Goal: Book appointment/travel/reservation

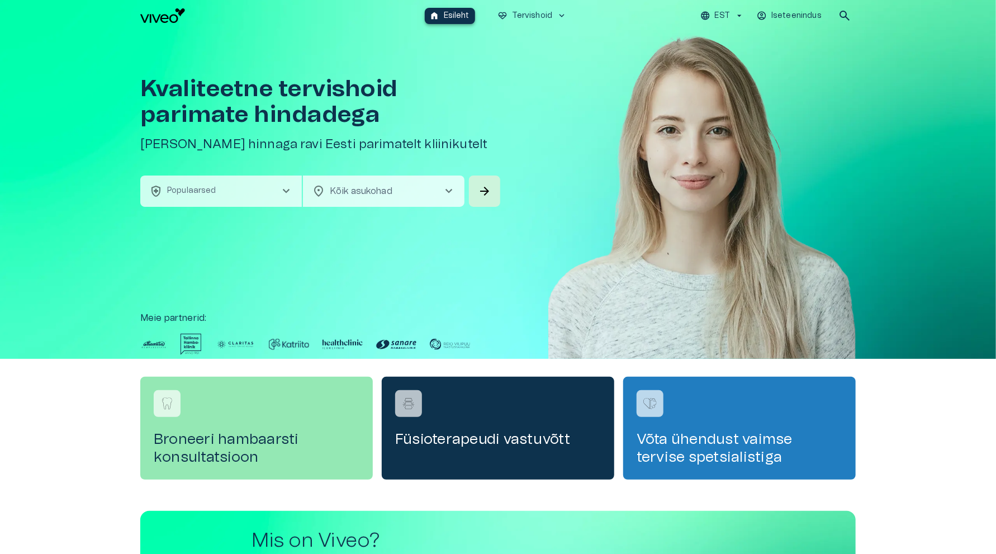
click at [439, 13] on span "home" at bounding box center [434, 16] width 10 height 10
click at [285, 189] on span "chevron_right" at bounding box center [286, 191] width 13 height 13
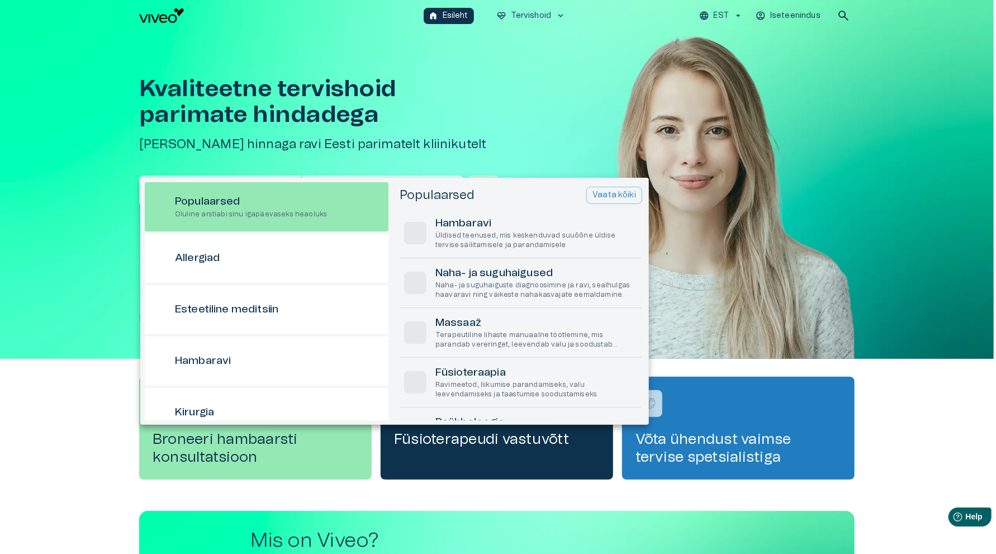
scroll to position [31, 0]
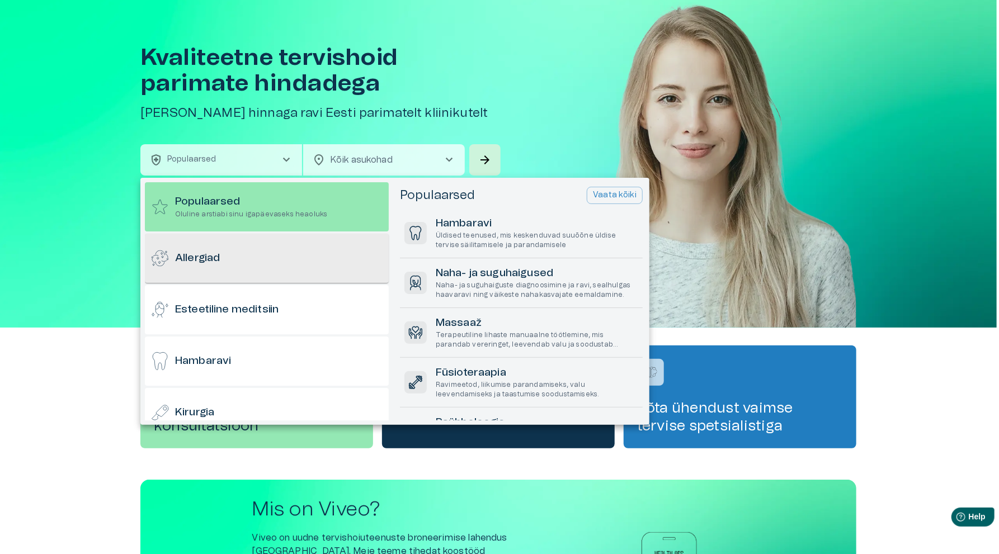
click at [201, 263] on h6 "Allergiad" at bounding box center [197, 258] width 45 height 15
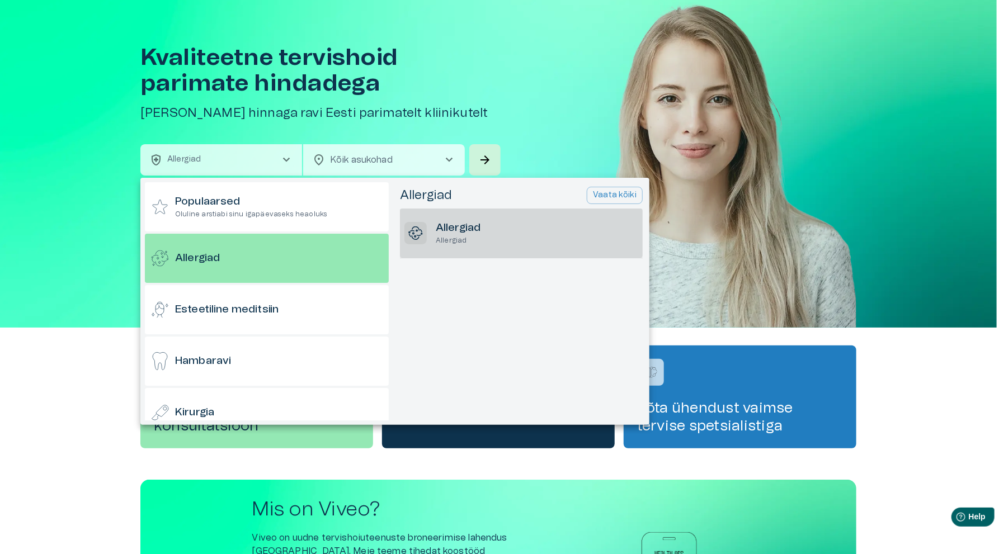
click at [456, 236] on p "Allergiad" at bounding box center [458, 241] width 45 height 10
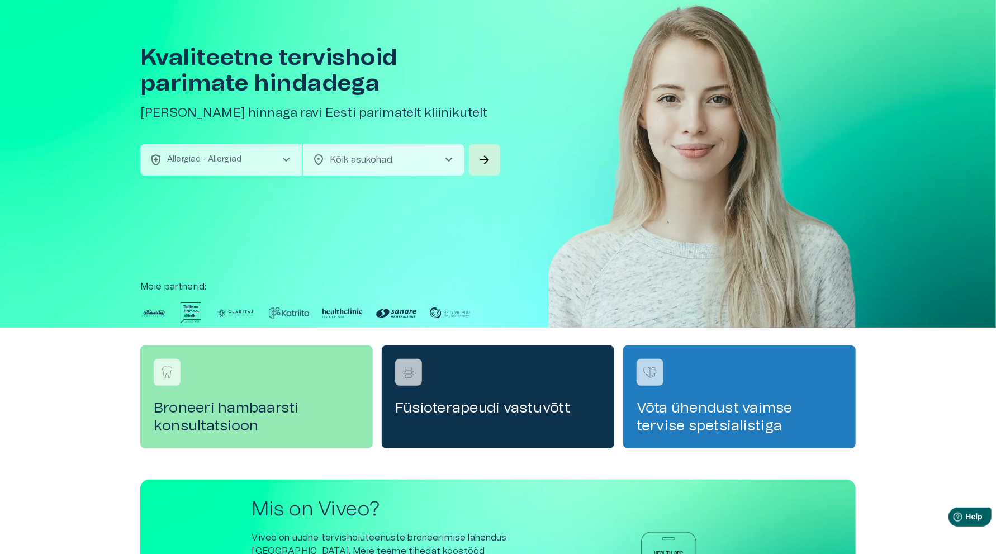
click at [455, 161] on span "chevron_right" at bounding box center [448, 159] width 13 height 13
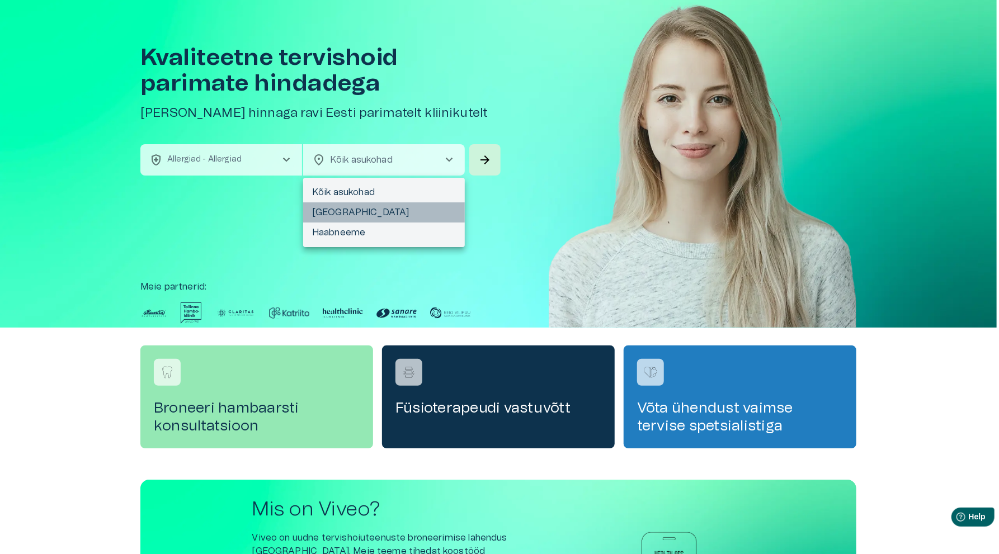
click at [340, 211] on li "[GEOGRAPHIC_DATA]" at bounding box center [384, 212] width 162 height 20
type input "**********"
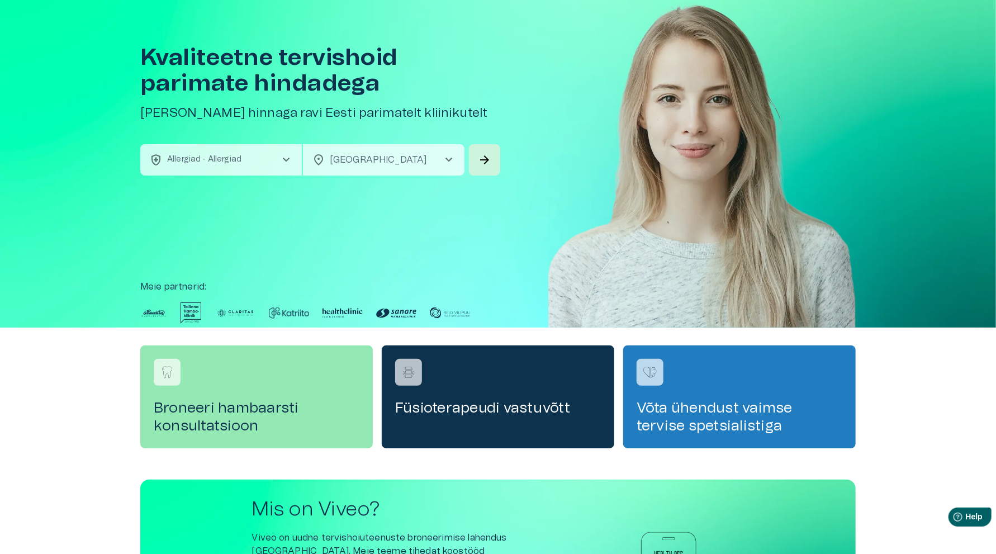
click at [445, 158] on span "chevron_right" at bounding box center [448, 159] width 13 height 13
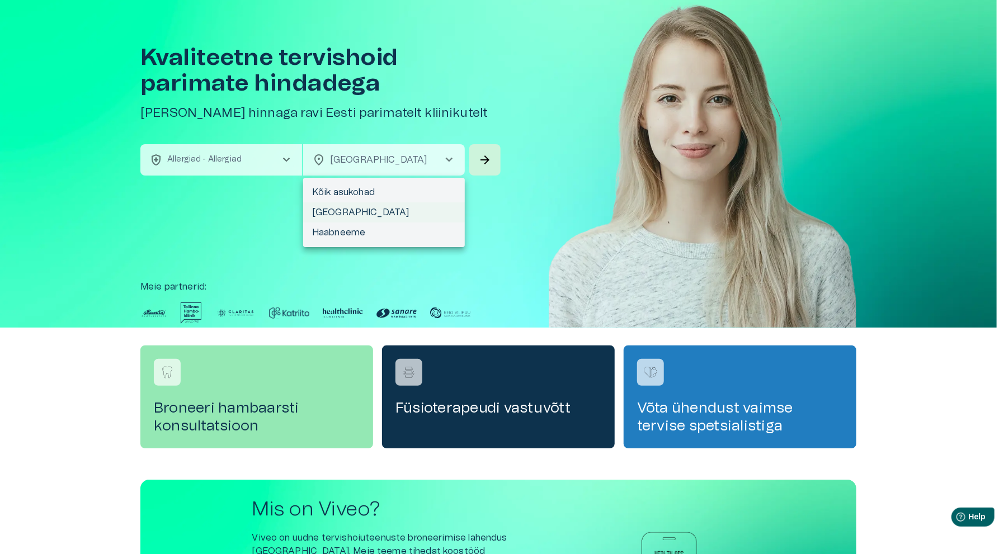
click at [342, 191] on li "Kõik asukohad" at bounding box center [384, 192] width 162 height 20
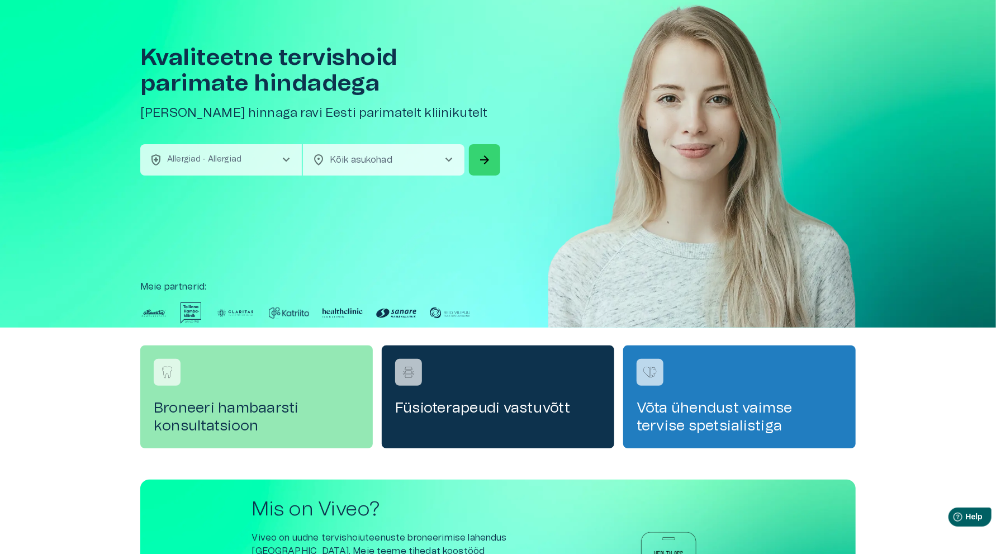
click at [486, 155] on span "arrow_forward" at bounding box center [484, 159] width 13 height 13
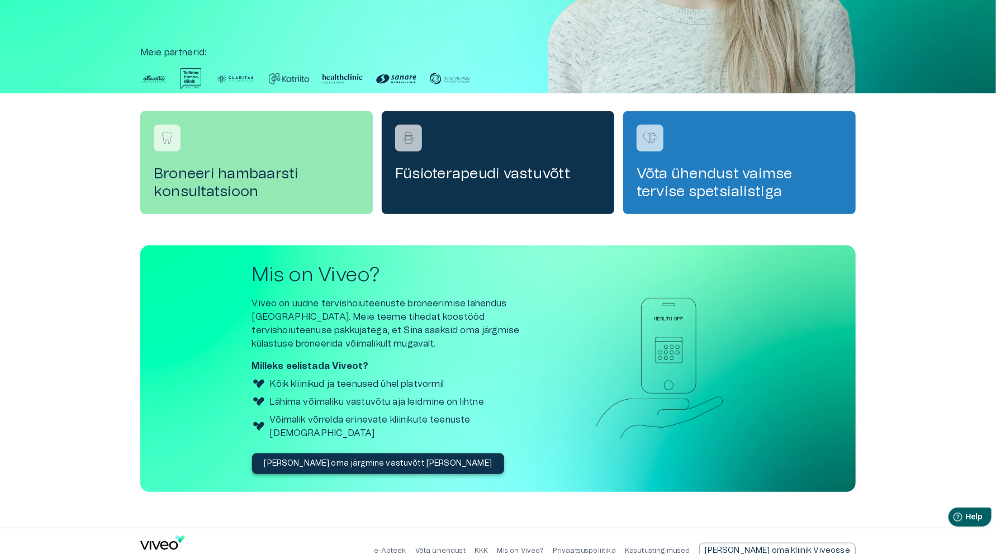
scroll to position [271, 0]
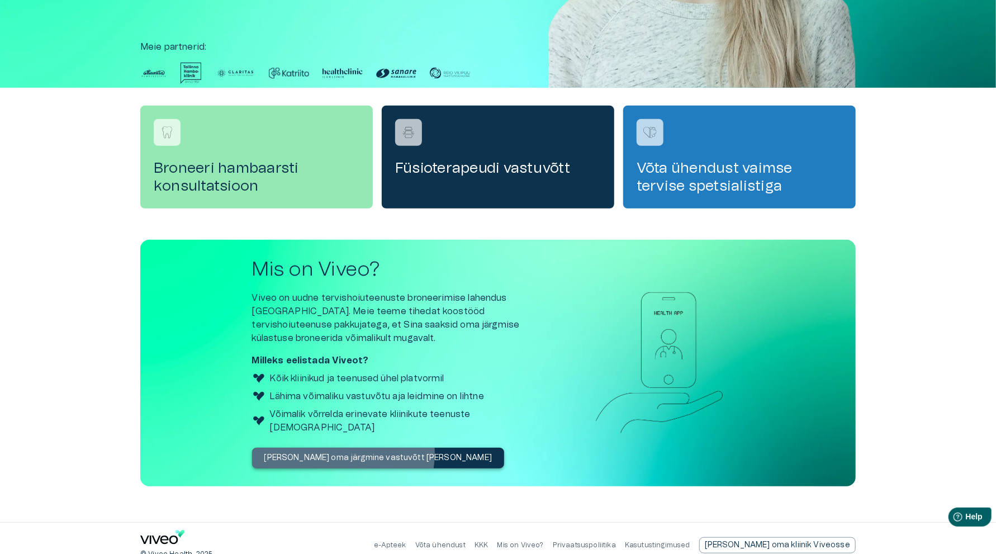
click at [343, 452] on p "[PERSON_NAME] oma järgmine vastuvõtt [PERSON_NAME]" at bounding box center [378, 458] width 228 height 12
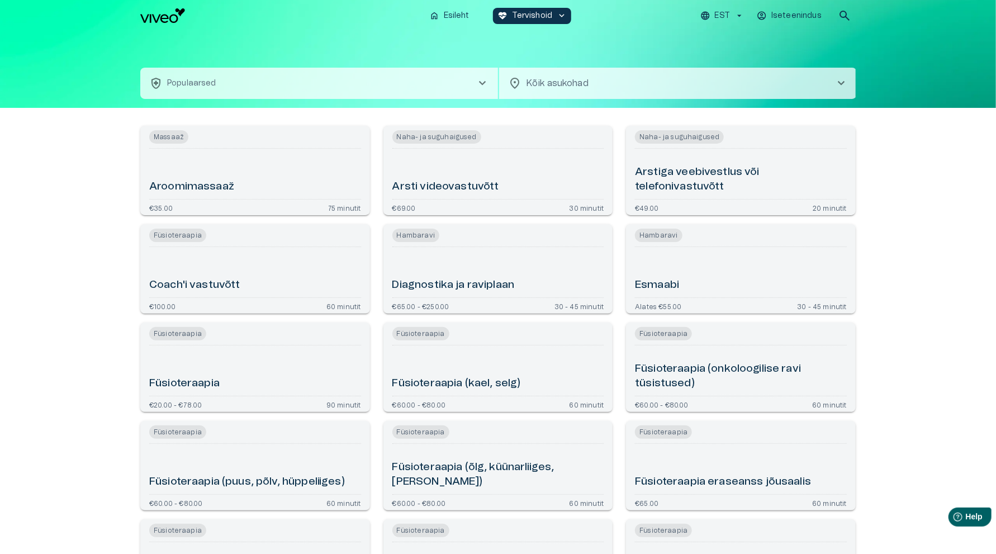
click at [492, 381] on h6 "Füsioteraapia (kael, selg)" at bounding box center [456, 383] width 129 height 15
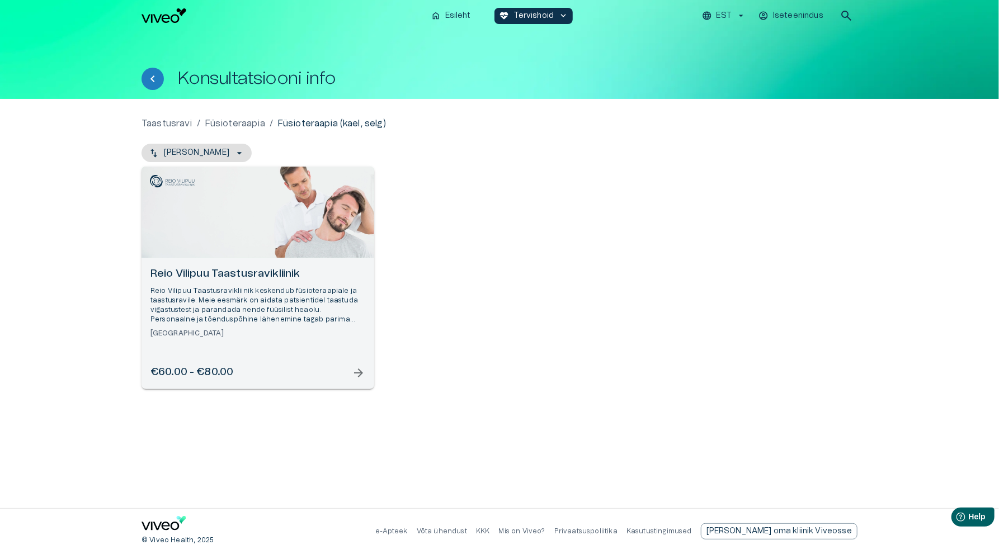
click at [300, 372] on div "€60.00 - €80.00 arrow_forward" at bounding box center [257, 372] width 215 height 15
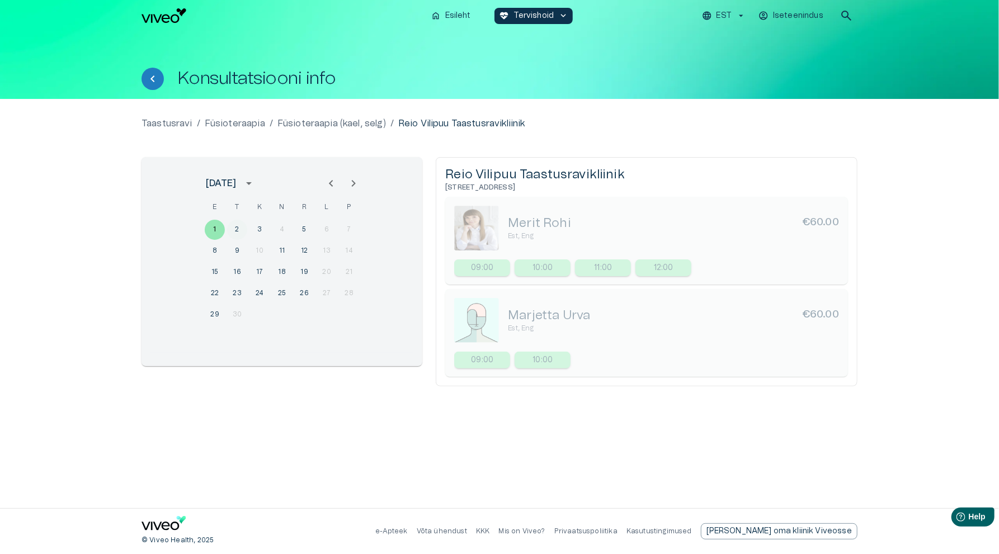
click at [239, 228] on button "2" at bounding box center [237, 230] width 20 height 20
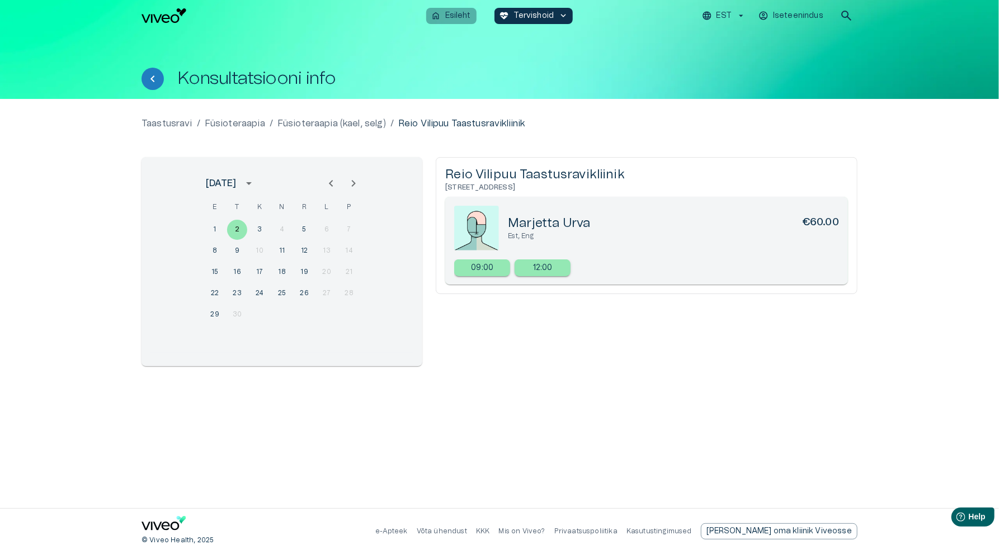
click at [452, 13] on p "Esileht" at bounding box center [458, 16] width 26 height 12
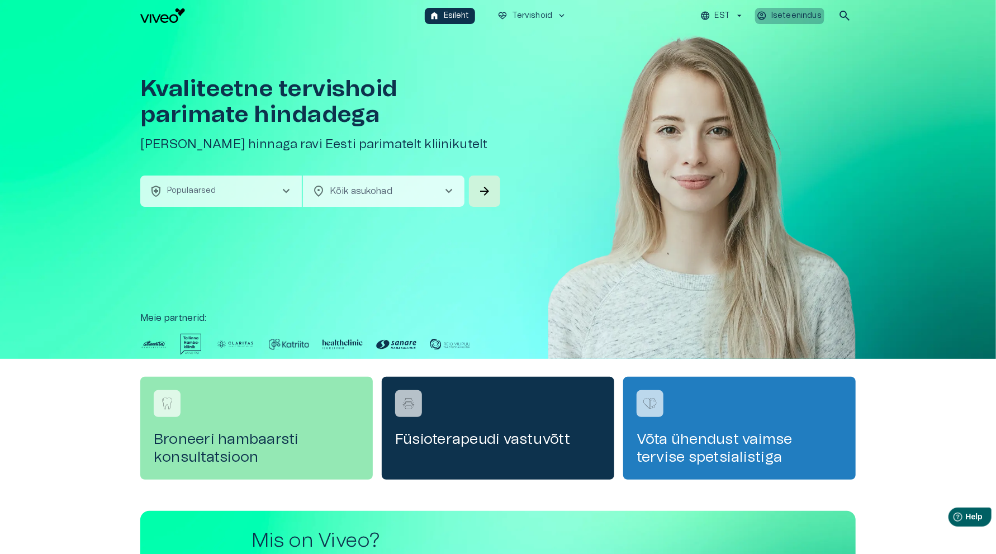
click at [787, 15] on p "Iseteenindus" at bounding box center [797, 16] width 50 height 12
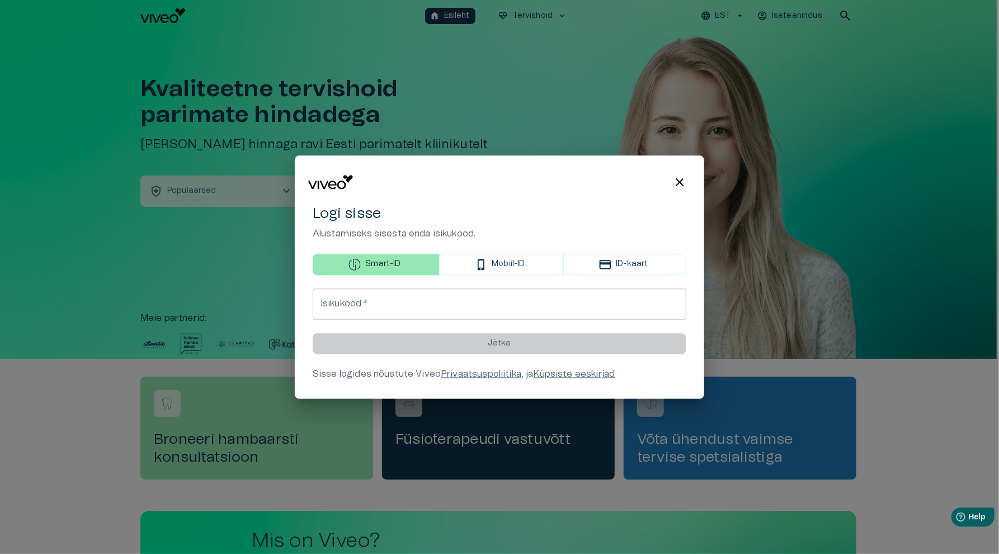
click at [679, 179] on span "close" at bounding box center [679, 182] width 13 height 13
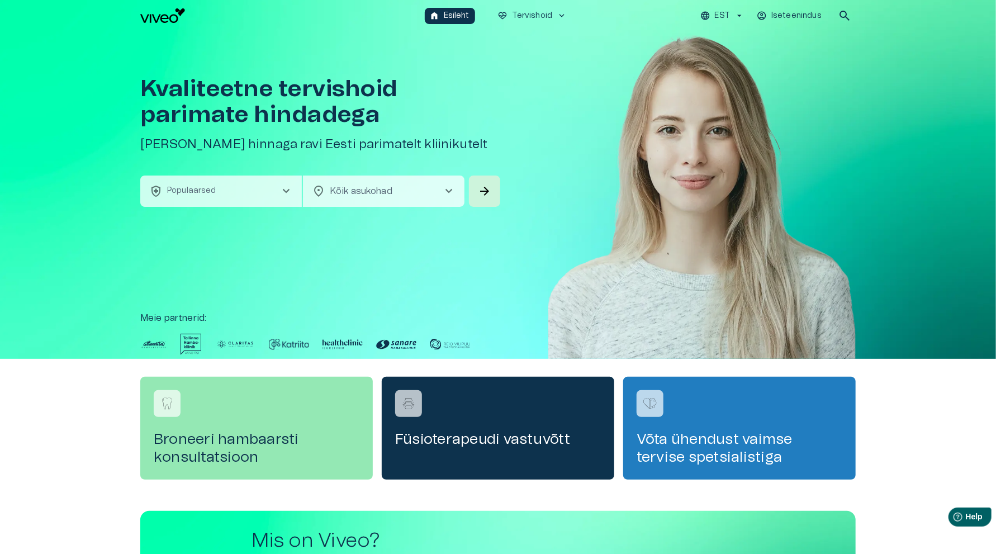
click at [286, 189] on span "chevron_right" at bounding box center [286, 191] width 13 height 13
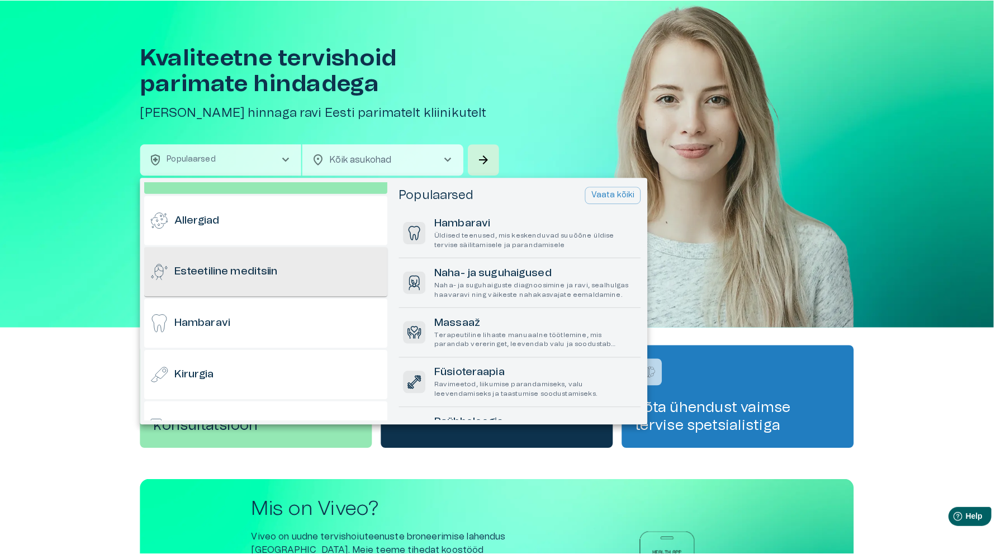
scroll to position [56, 0]
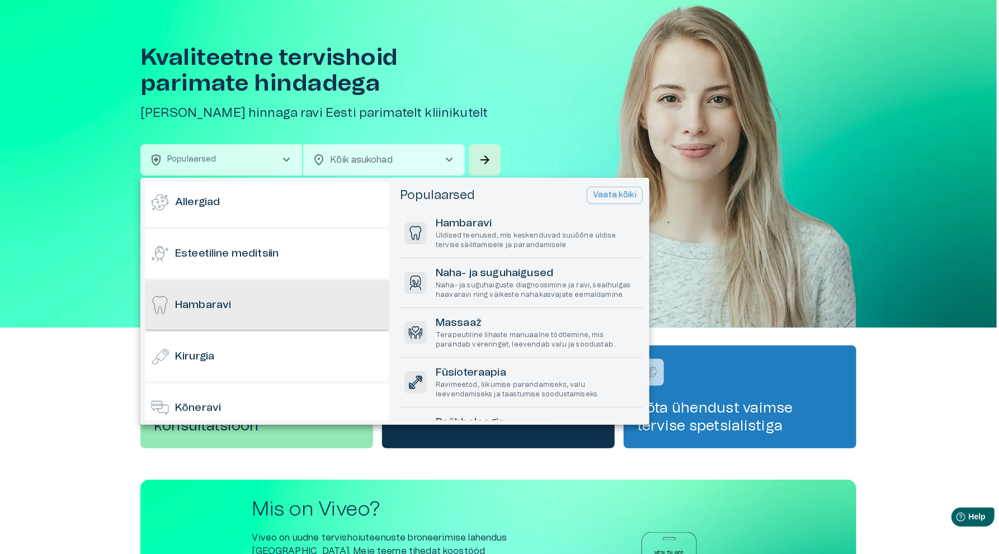
click at [248, 308] on div "Hambaravi" at bounding box center [267, 305] width 244 height 49
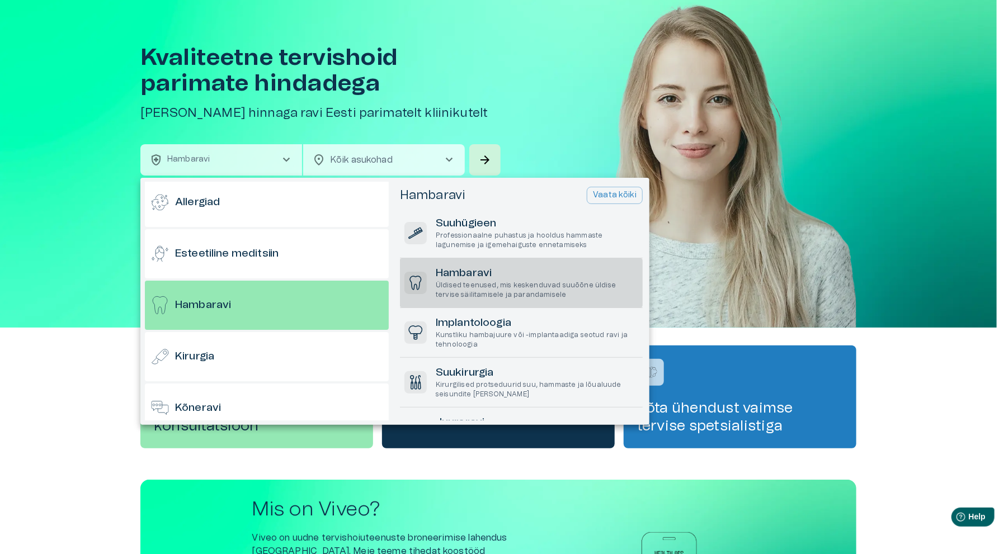
click at [494, 278] on h6 "Hambaravi" at bounding box center [537, 273] width 202 height 15
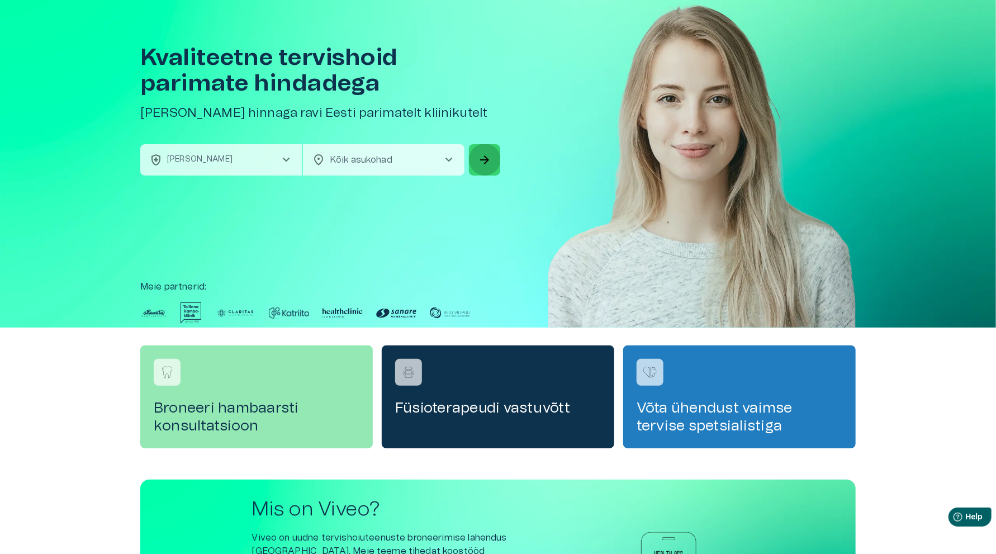
click at [487, 156] on span "arrow_forward" at bounding box center [484, 159] width 13 height 13
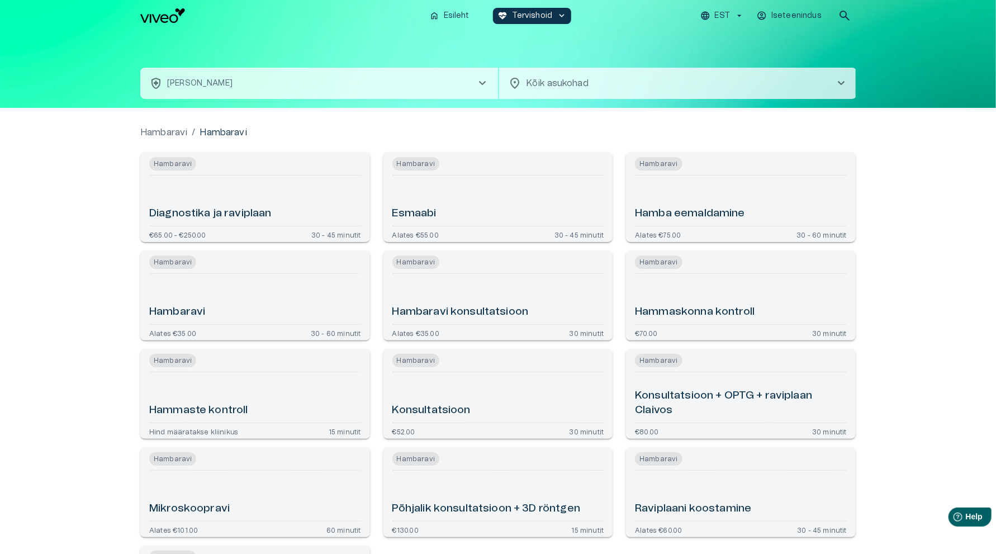
click at [289, 292] on div "Hambaravi" at bounding box center [255, 298] width 212 height 41
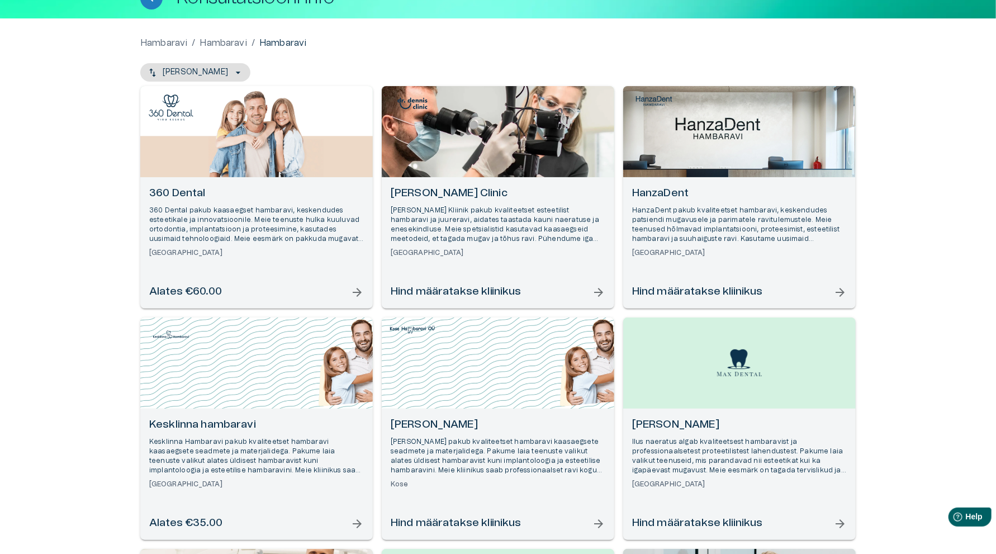
scroll to position [56, 0]
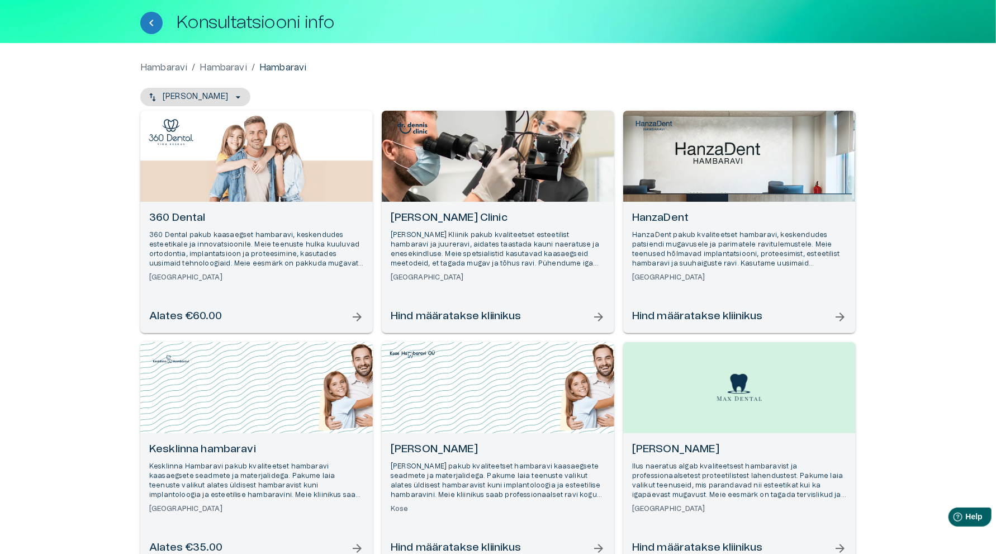
click at [751, 256] on p "HanzaDent pakub kvaliteetset hambaravi, keskendudes patsiendi mugavusele ja par…" at bounding box center [739, 249] width 215 height 39
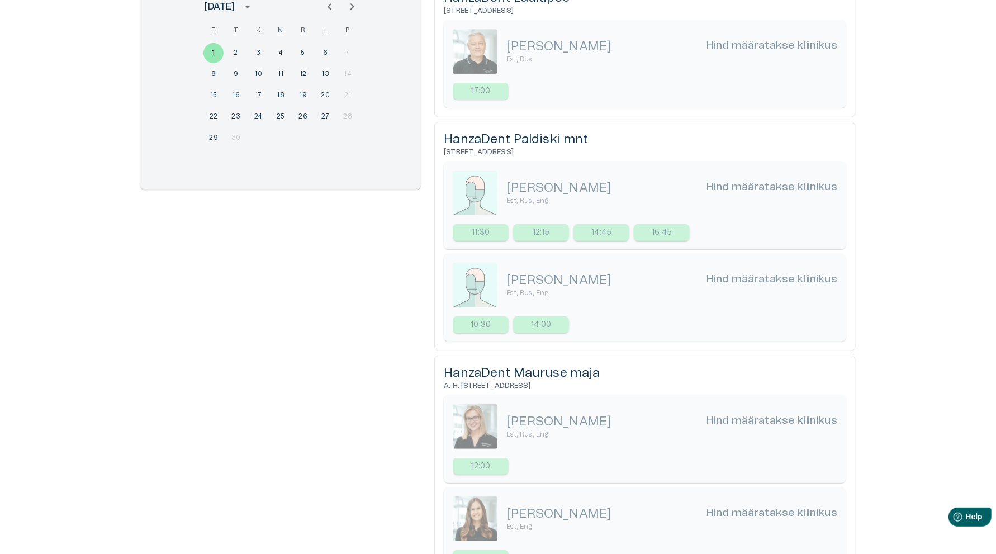
scroll to position [233, 0]
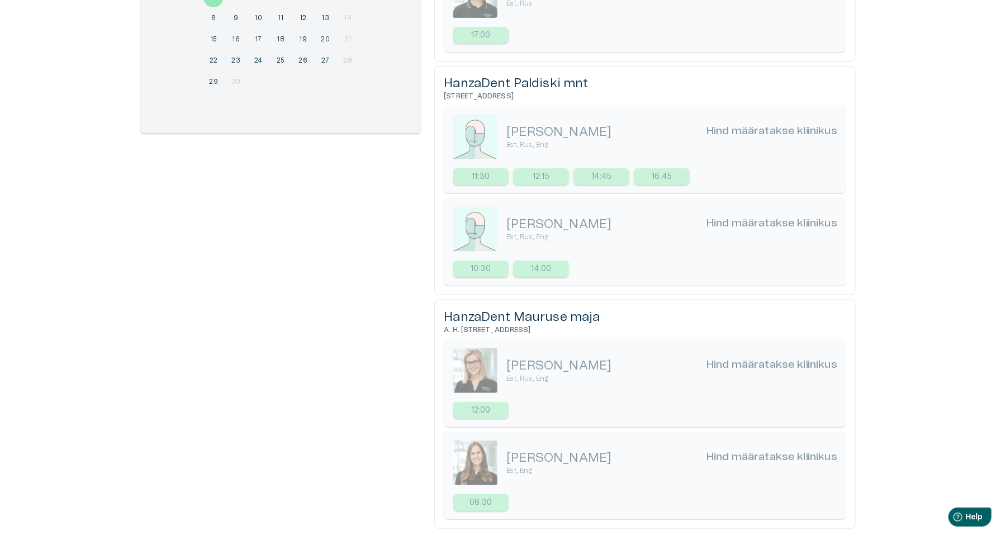
click at [476, 454] on img at bounding box center [475, 463] width 45 height 45
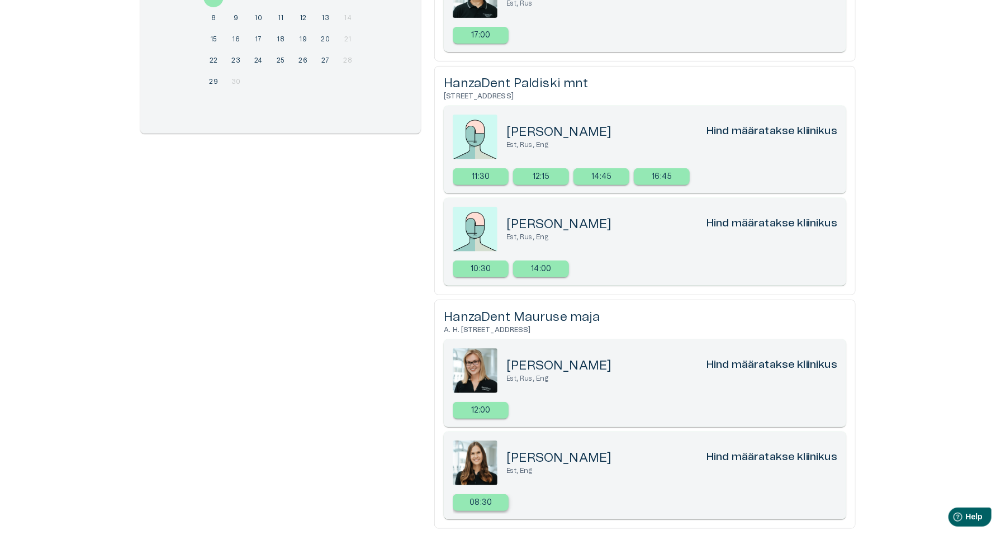
click at [486, 498] on p "08:30" at bounding box center [481, 503] width 22 height 12
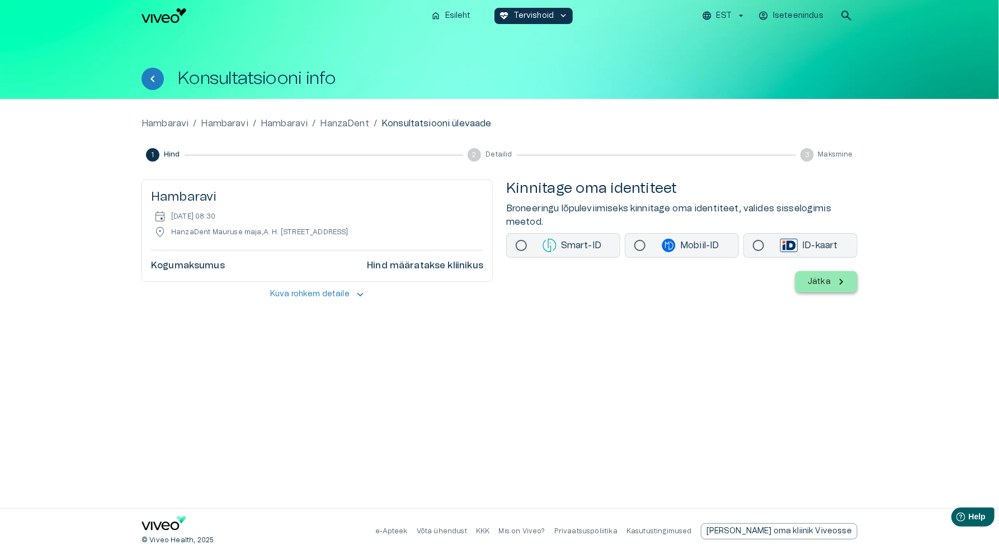
click at [159, 15] on img "Navigate to homepage" at bounding box center [163, 15] width 45 height 15
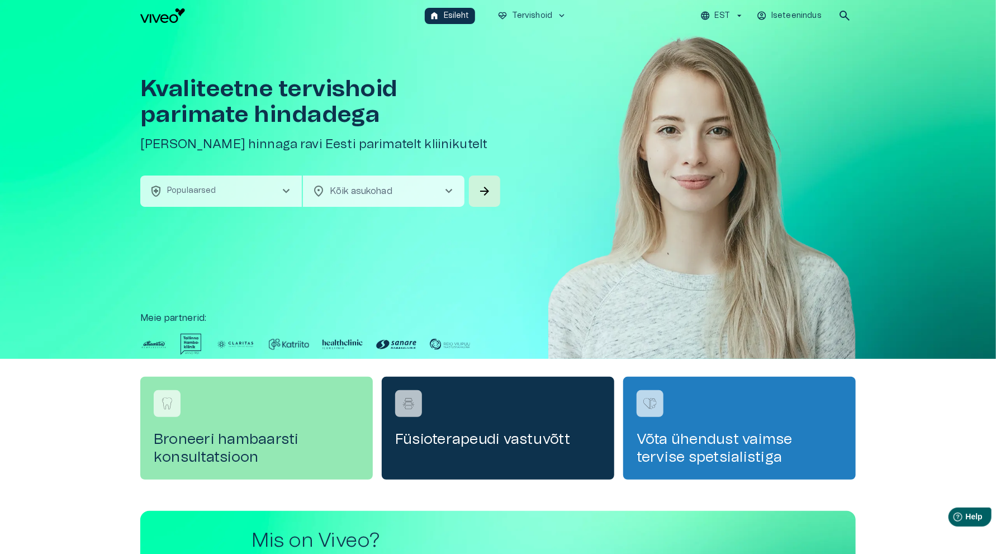
click at [284, 188] on span "chevron_right" at bounding box center [286, 191] width 13 height 13
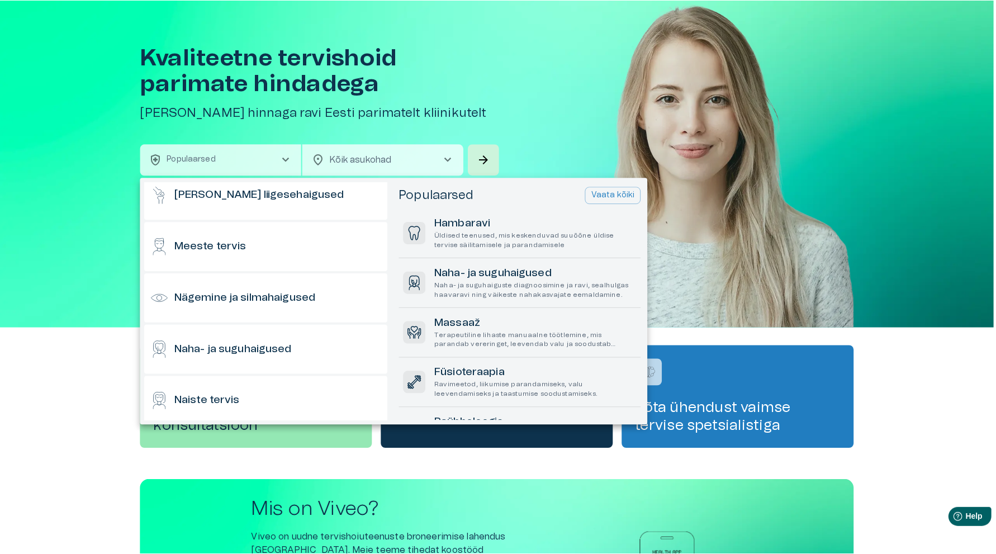
scroll to position [391, 0]
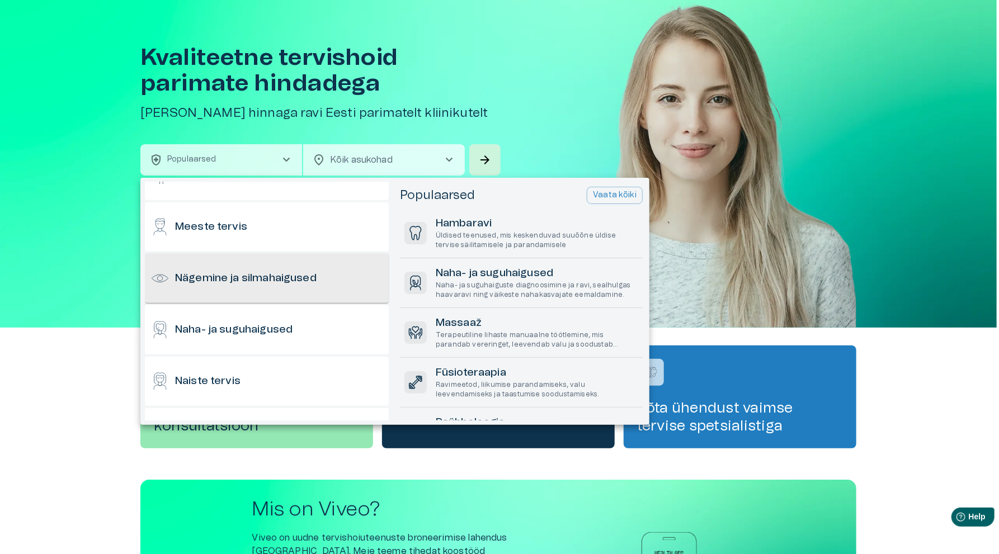
click at [264, 272] on h6 "Nägemine ja silmahaigused" at bounding box center [245, 278] width 141 height 15
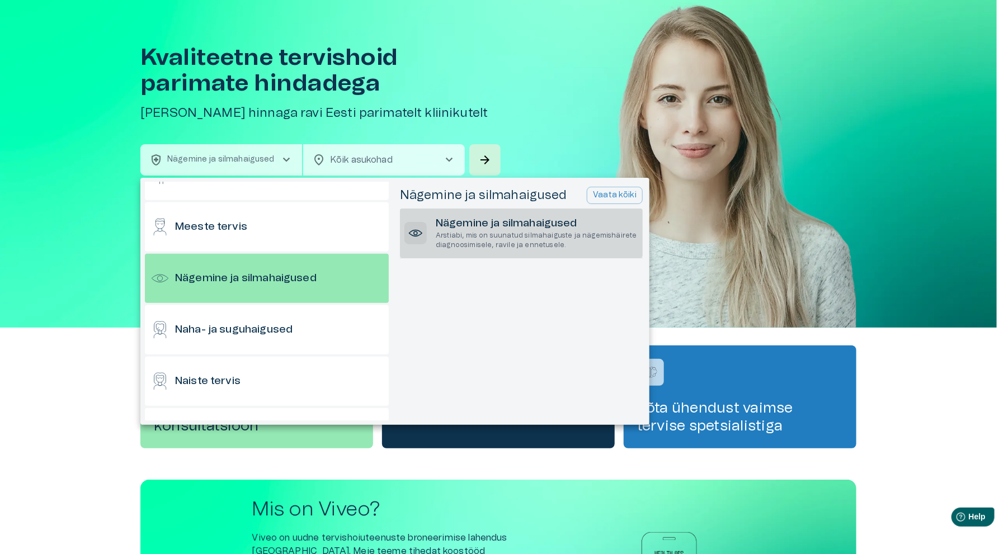
click at [453, 225] on h6 "Nägemine ja silmahaigused" at bounding box center [537, 223] width 202 height 15
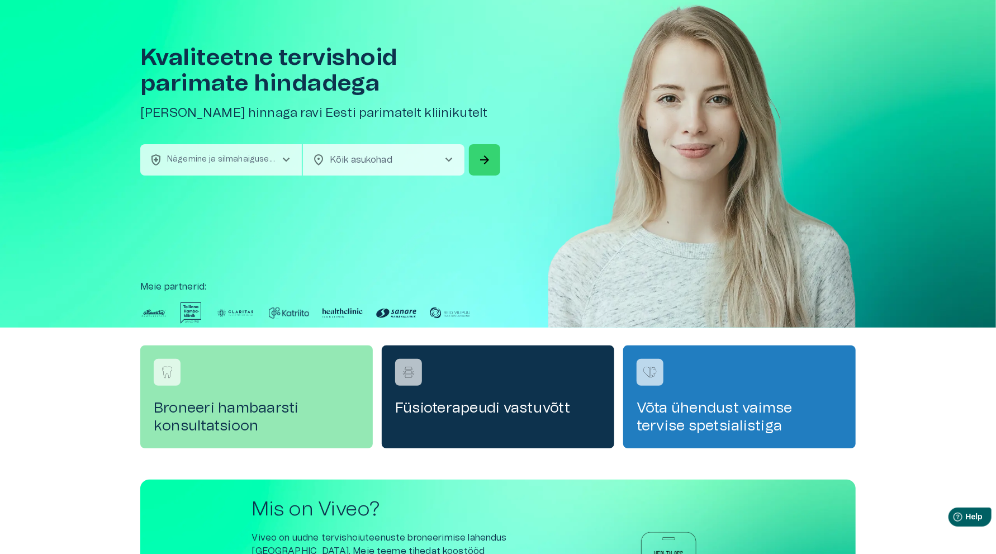
click at [481, 155] on span "arrow_forward" at bounding box center [484, 159] width 13 height 13
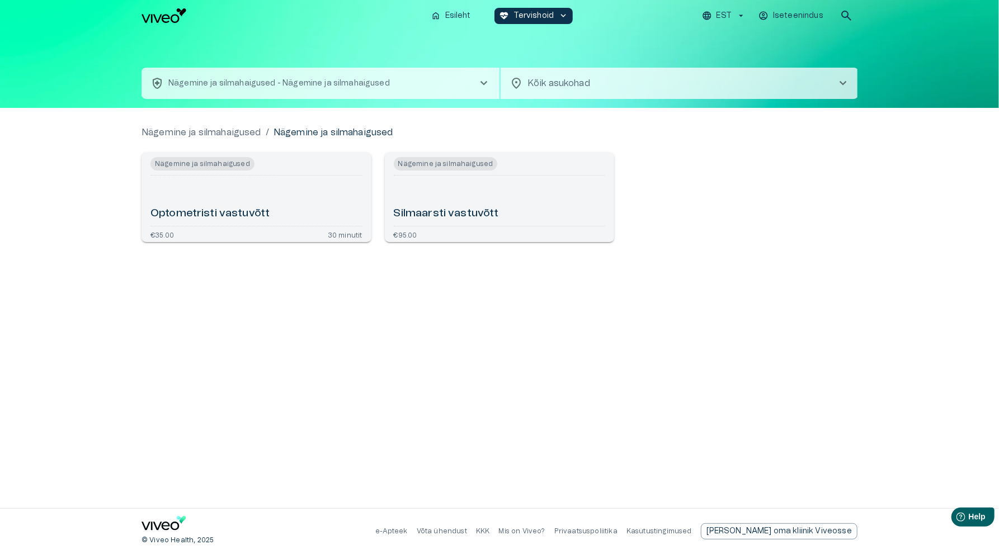
click at [437, 207] on h6 "Silmaarsti vastuvõtt" at bounding box center [446, 213] width 105 height 15
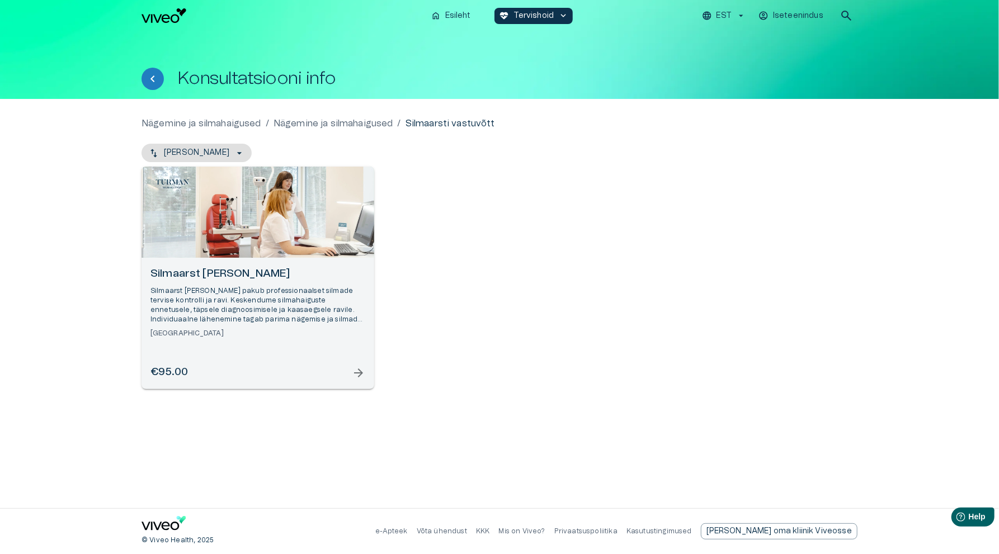
click at [214, 286] on p "Silmaarst [PERSON_NAME] pakub professionaalset silmade tervise kontrolli ja rav…" at bounding box center [257, 305] width 215 height 39
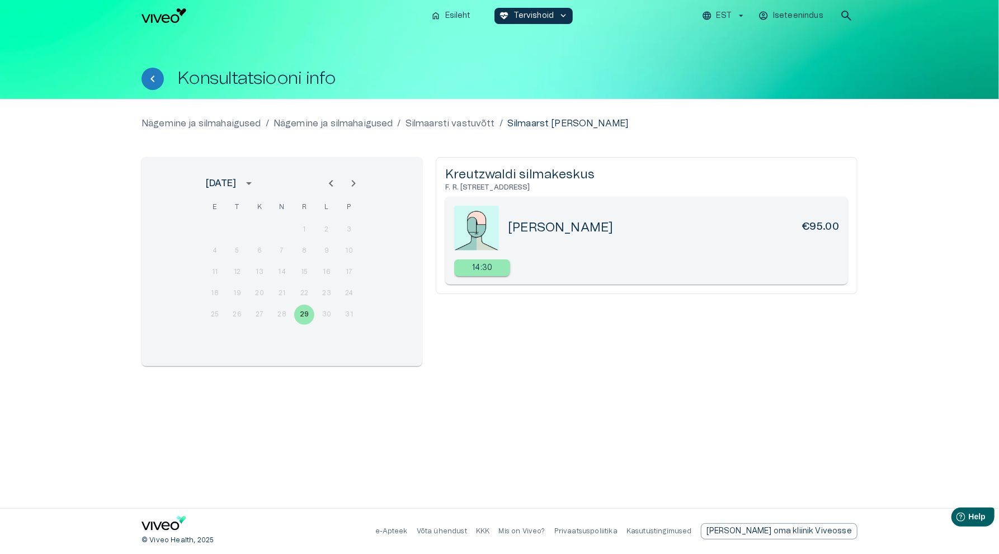
click at [354, 178] on icon "Next month" at bounding box center [353, 183] width 13 height 13
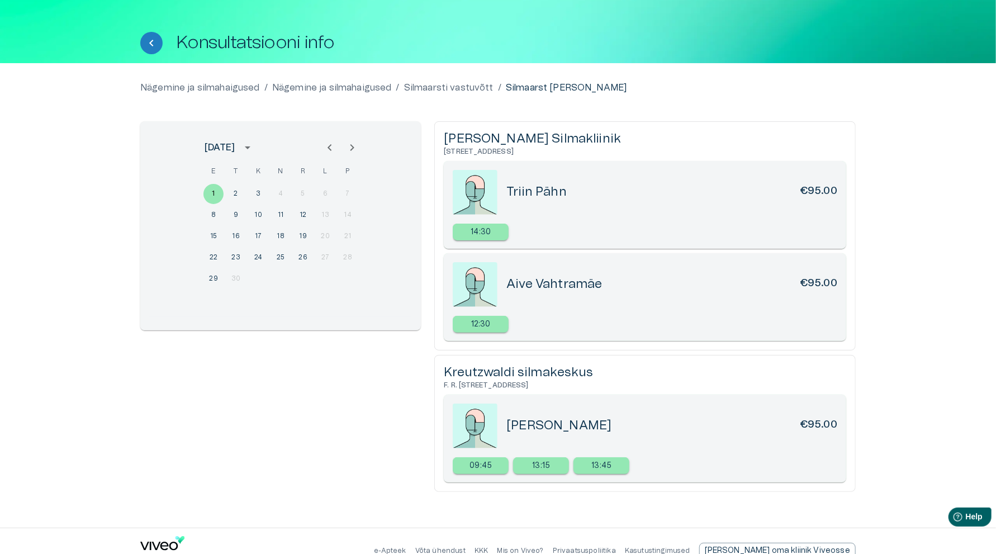
scroll to position [55, 0]
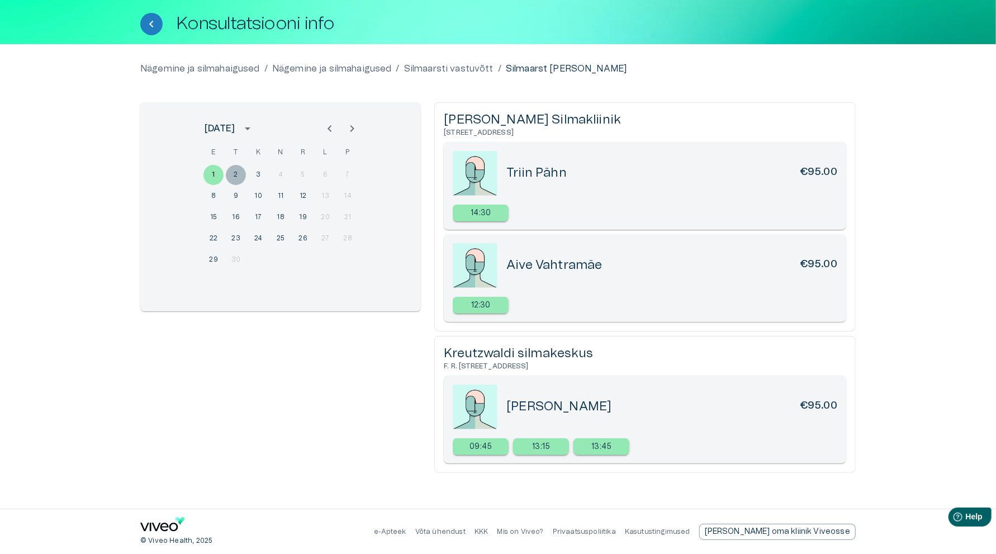
click at [235, 169] on button "2" at bounding box center [236, 175] width 20 height 20
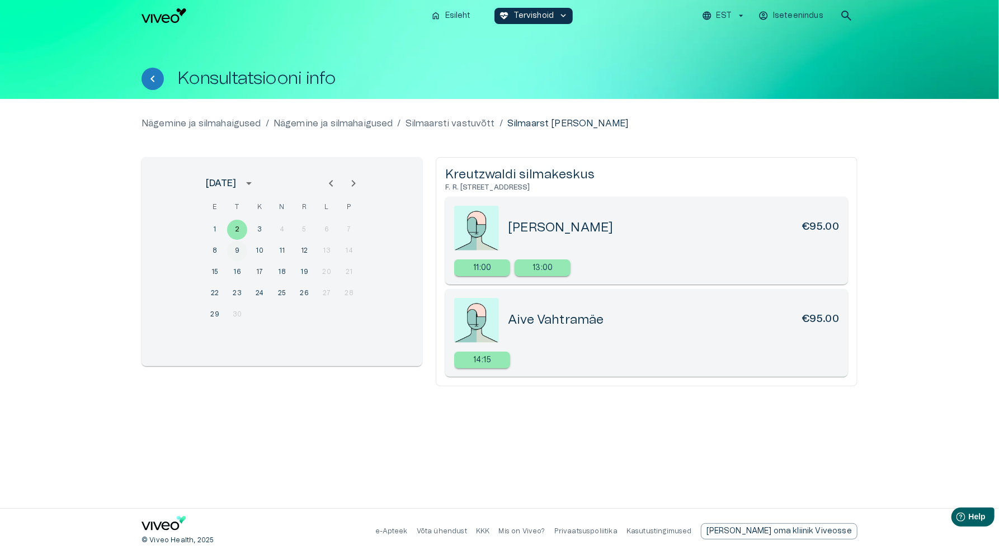
click at [235, 247] on button "9" at bounding box center [237, 251] width 20 height 20
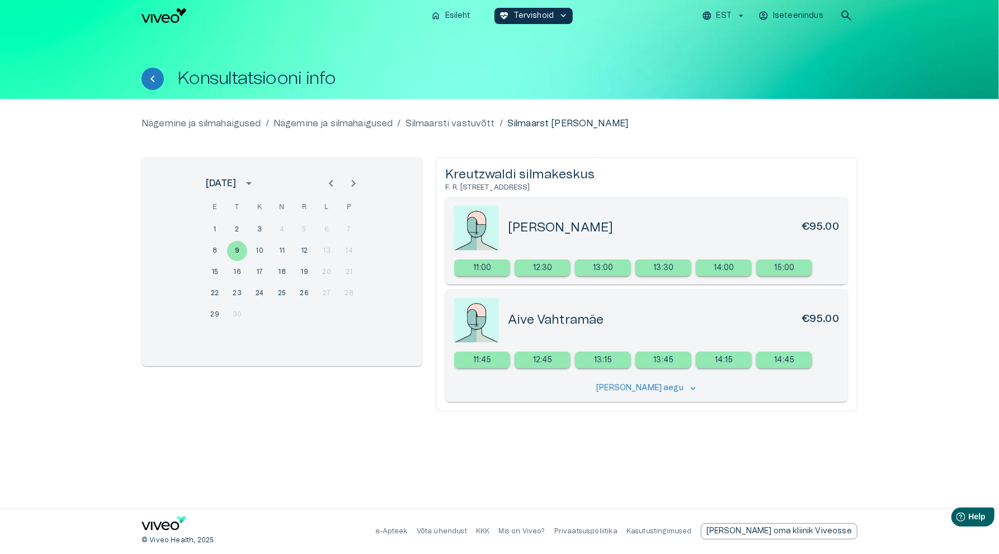
click at [153, 18] on img "Navigate to homepage" at bounding box center [163, 15] width 45 height 15
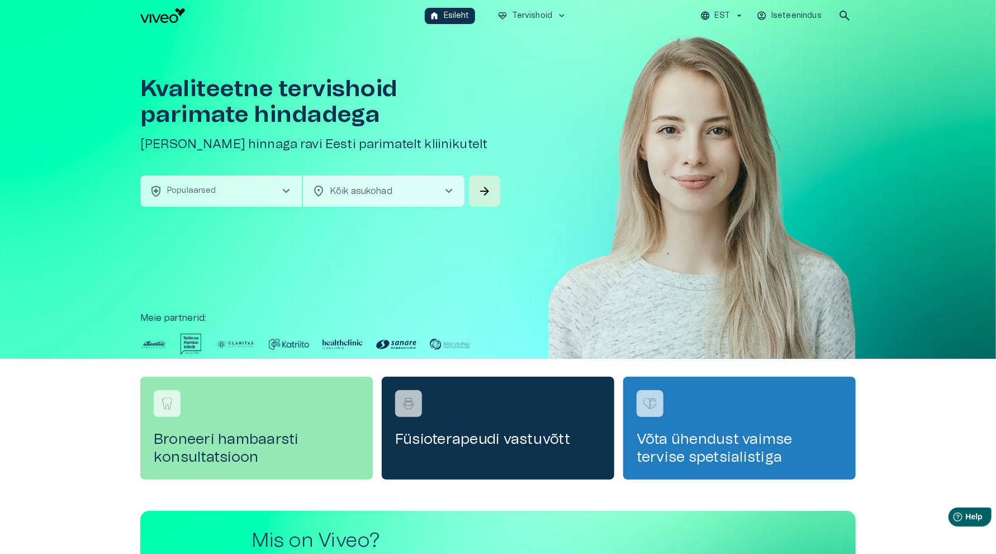
click at [286, 191] on span "chevron_right" at bounding box center [286, 191] width 13 height 13
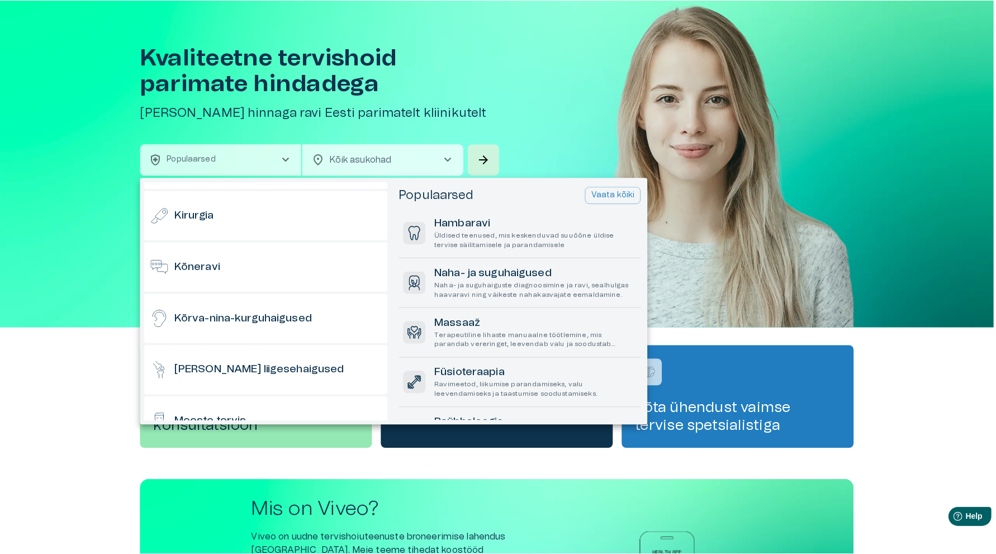
scroll to position [224, 0]
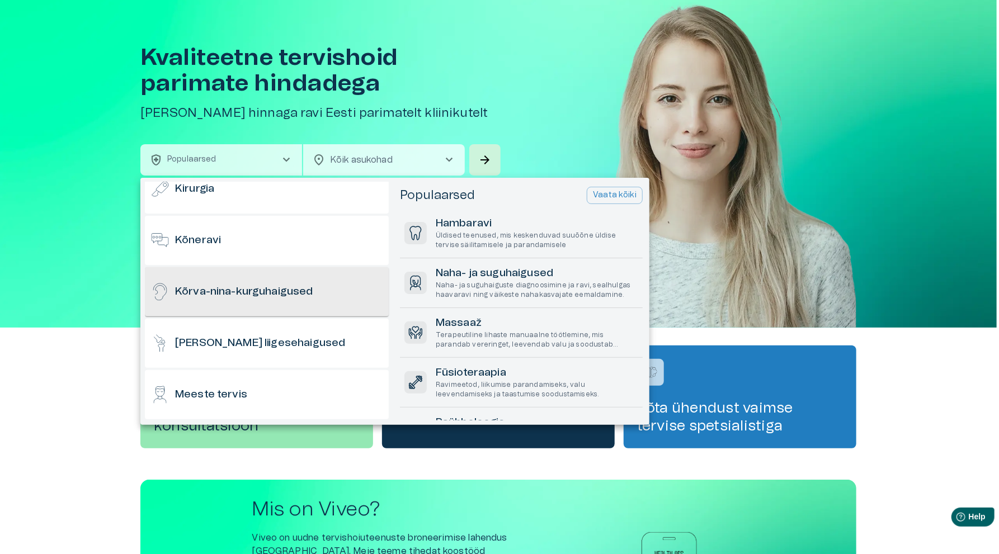
click at [262, 299] on h6 "Kõrva-nina-kurguhaigused" at bounding box center [244, 292] width 138 height 15
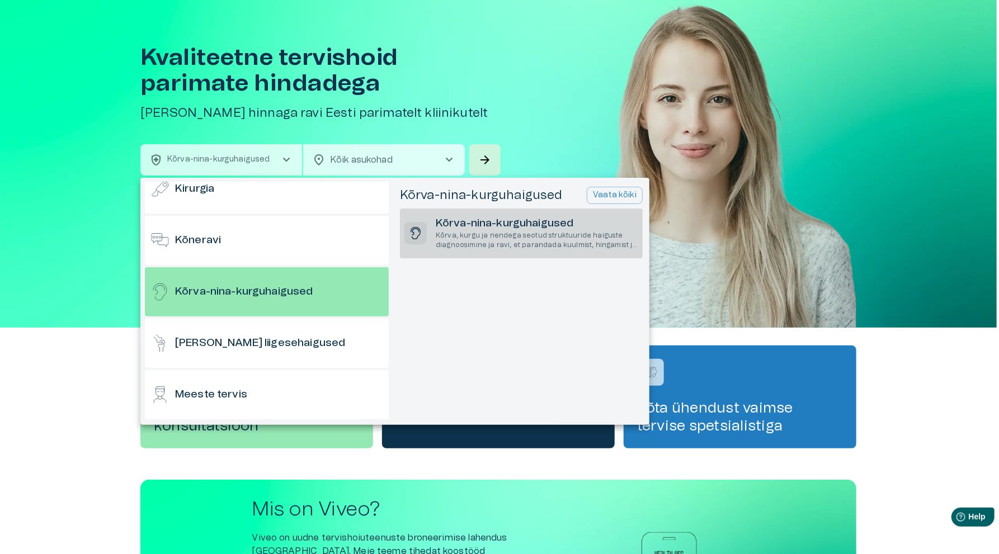
click at [518, 239] on p "Kõrva, kurgu ja nendega seotud struktuuride haiguste diagnoosimine ja ravi, et …" at bounding box center [537, 240] width 202 height 19
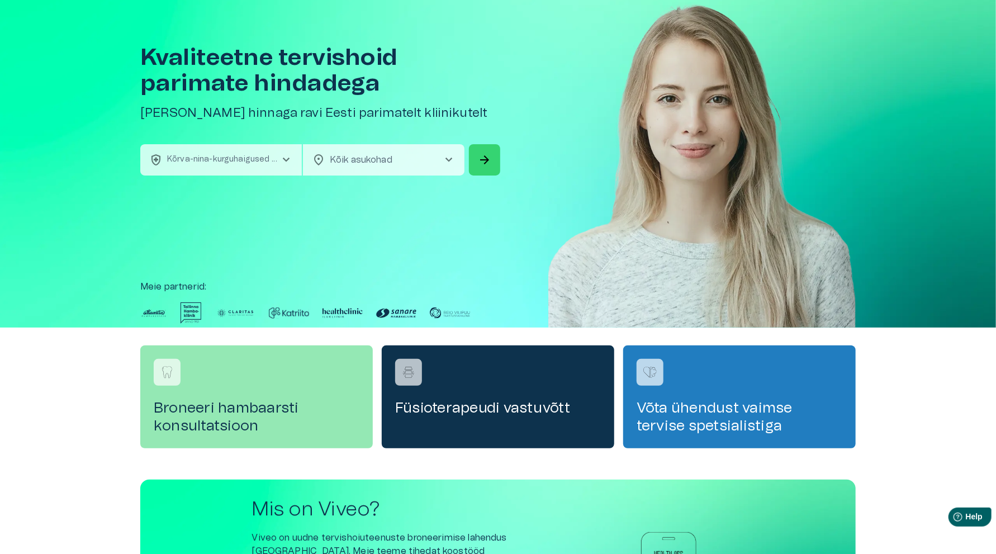
click at [488, 160] on span "arrow_forward" at bounding box center [484, 159] width 13 height 13
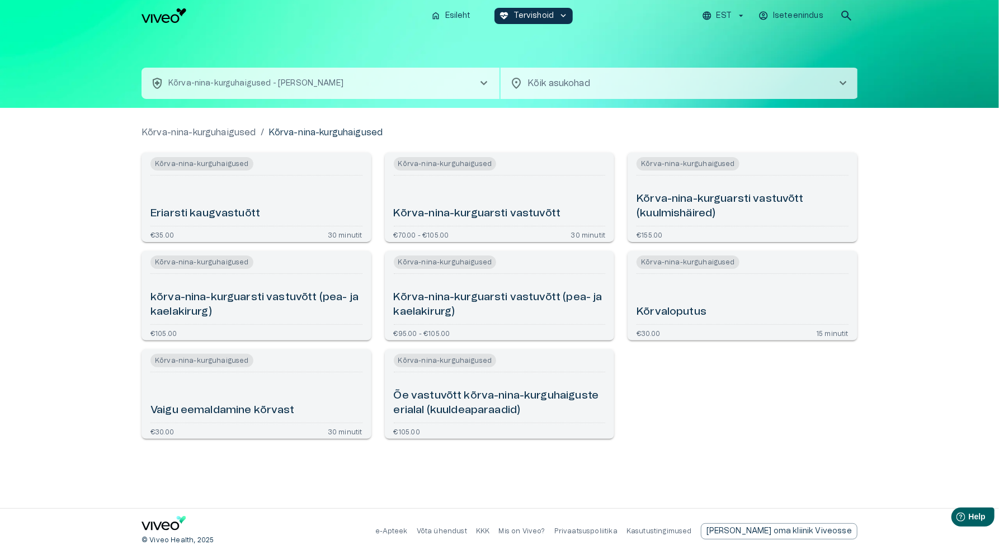
click at [514, 219] on h6 "Kõrva-nina-kurguarsti vastuvõtt" at bounding box center [477, 213] width 167 height 15
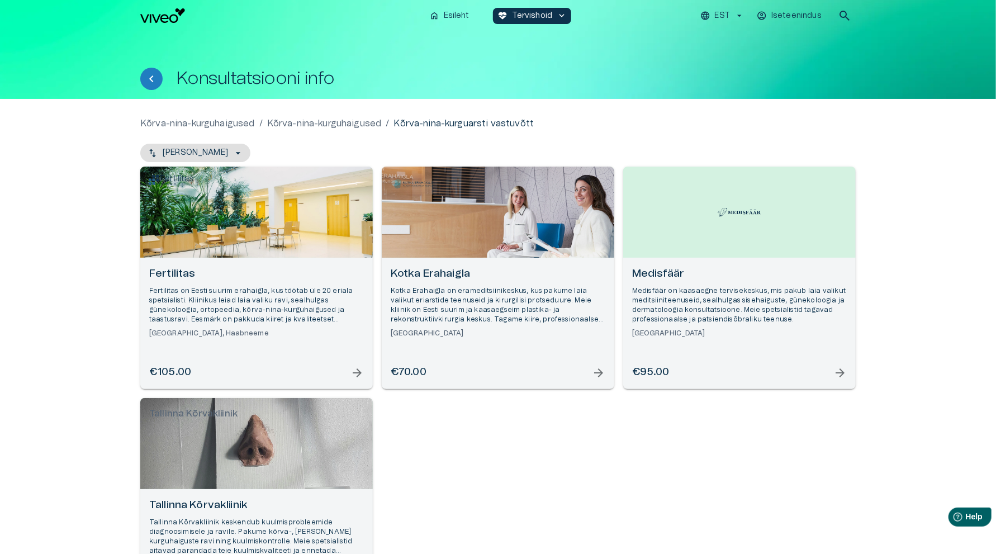
click at [267, 296] on p "Fertilitas on Eesti suurim erahaigla, kus töötab üle 20 eriala spetsialisti. Kl…" at bounding box center [256, 305] width 215 height 39
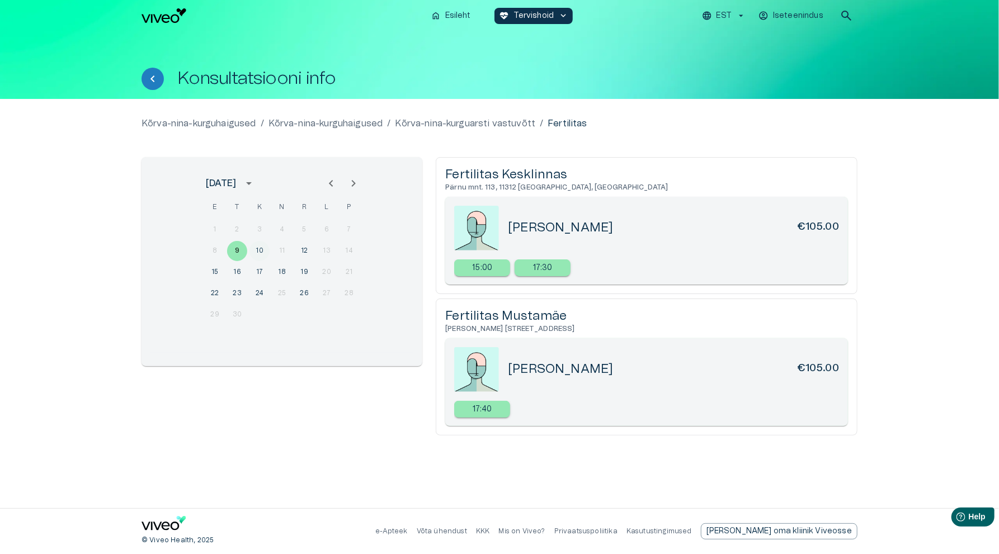
click at [259, 245] on button "10" at bounding box center [259, 251] width 20 height 20
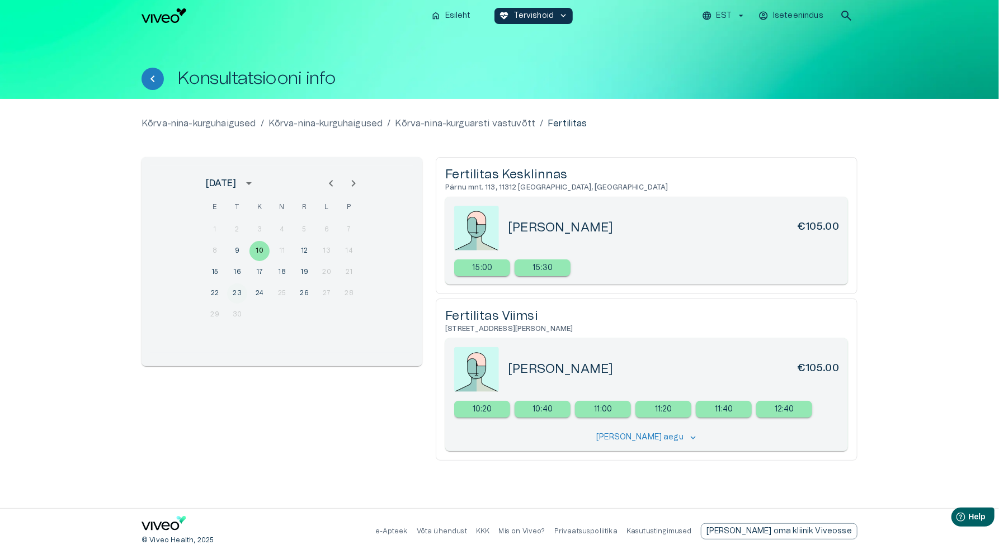
click at [238, 290] on button "23" at bounding box center [237, 293] width 20 height 20
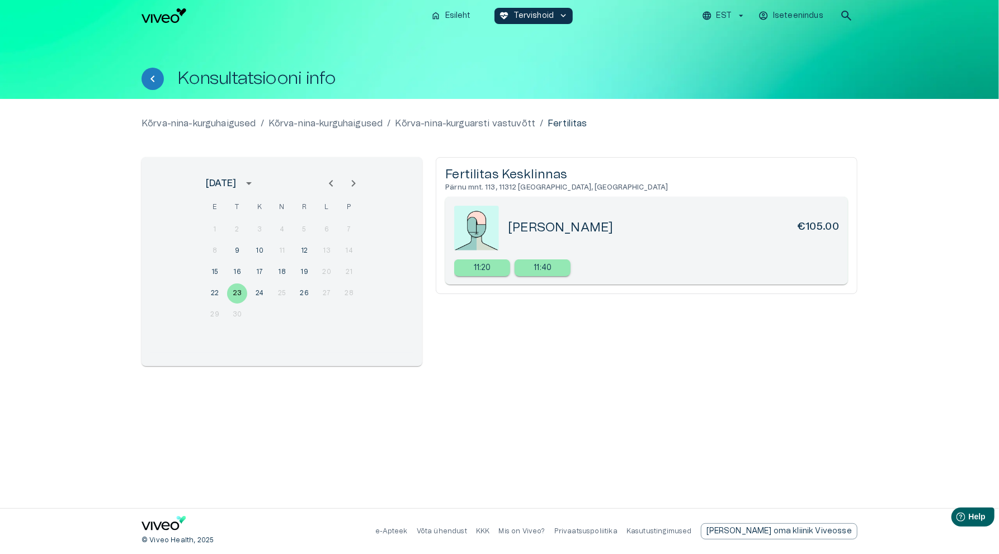
click at [160, 12] on img "Navigate to homepage" at bounding box center [163, 15] width 45 height 15
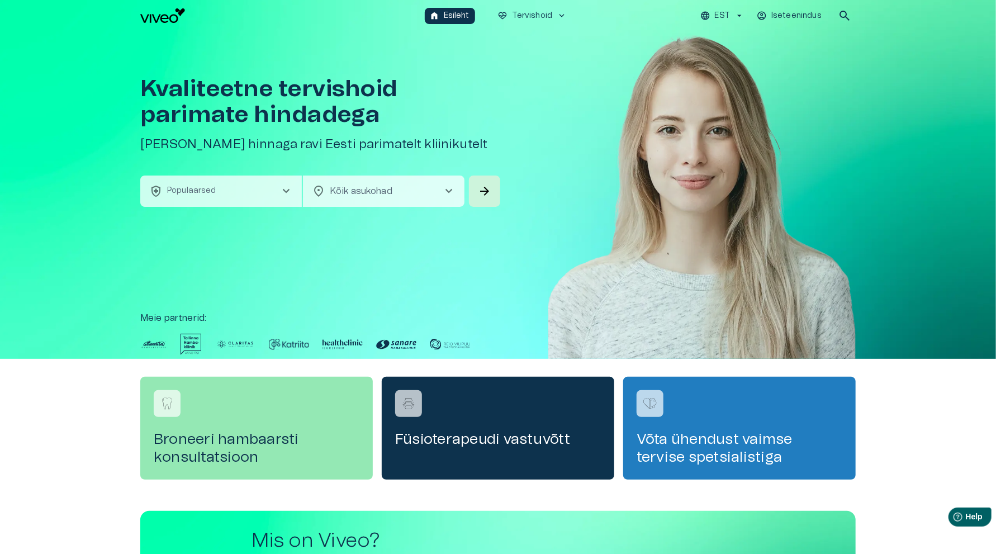
click at [284, 186] on span "chevron_right" at bounding box center [286, 191] width 13 height 13
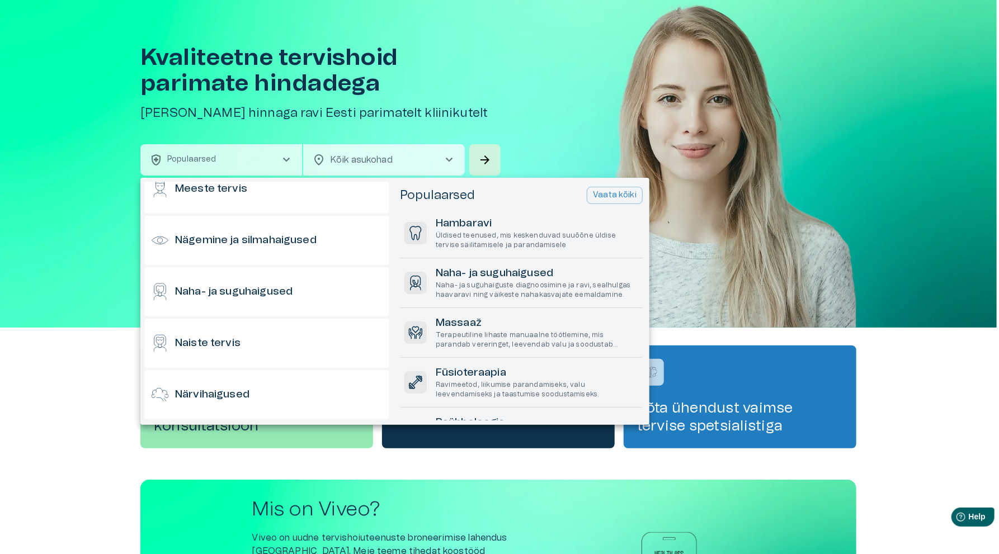
scroll to position [447, 0]
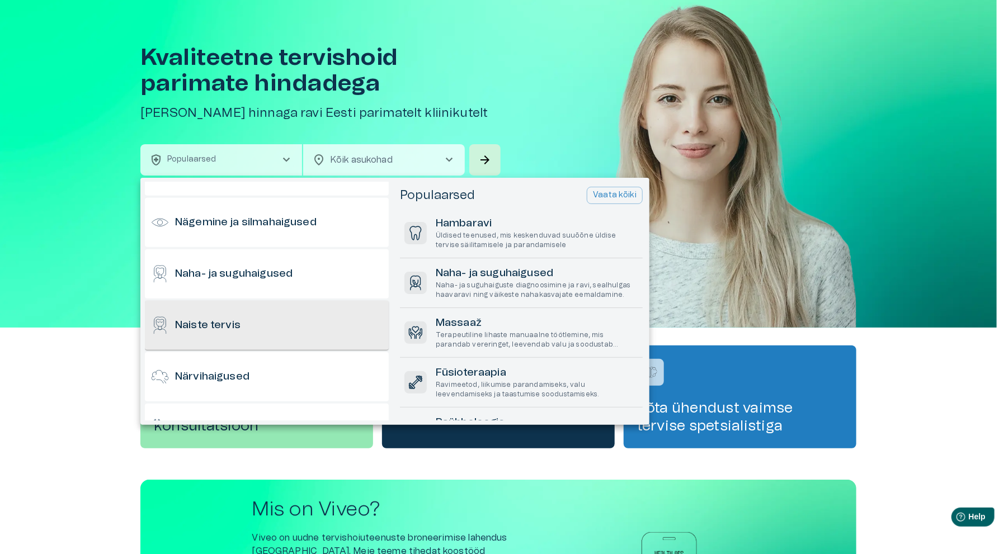
click at [224, 321] on h6 "Naiste tervis" at bounding box center [207, 325] width 65 height 15
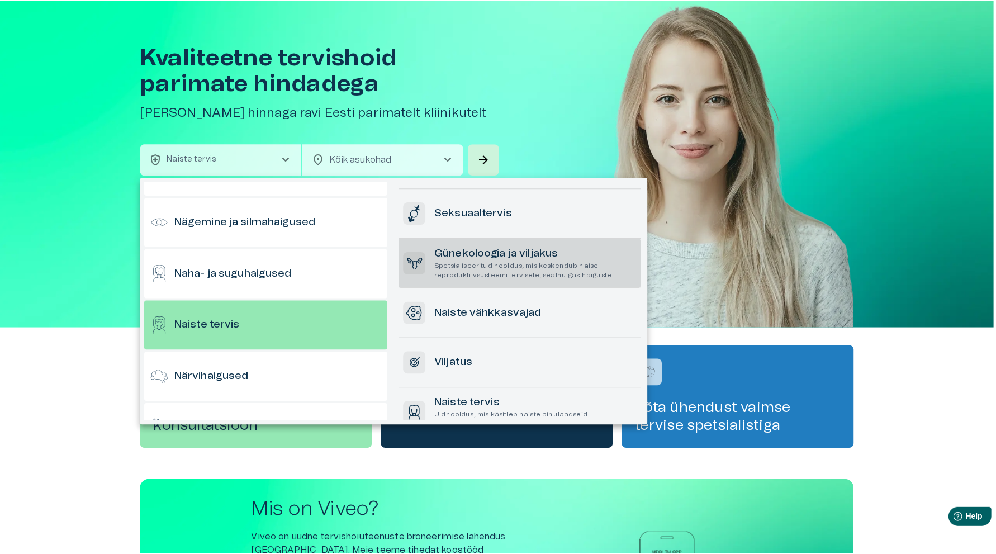
scroll to position [139, 0]
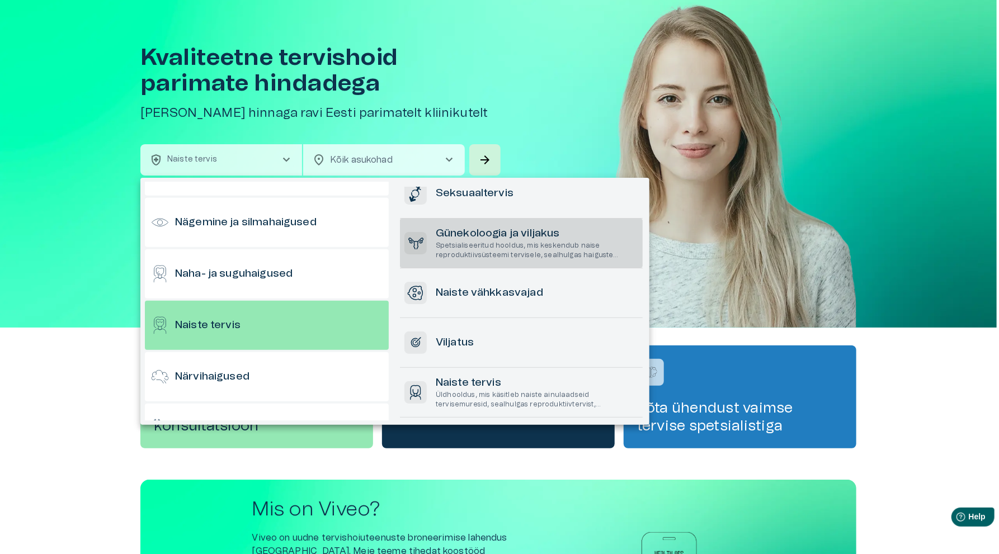
click at [536, 244] on p "Spetsialiseeritud hooldus, mis keskendub naise reproduktiivsüsteemi tervisele, …" at bounding box center [537, 250] width 202 height 19
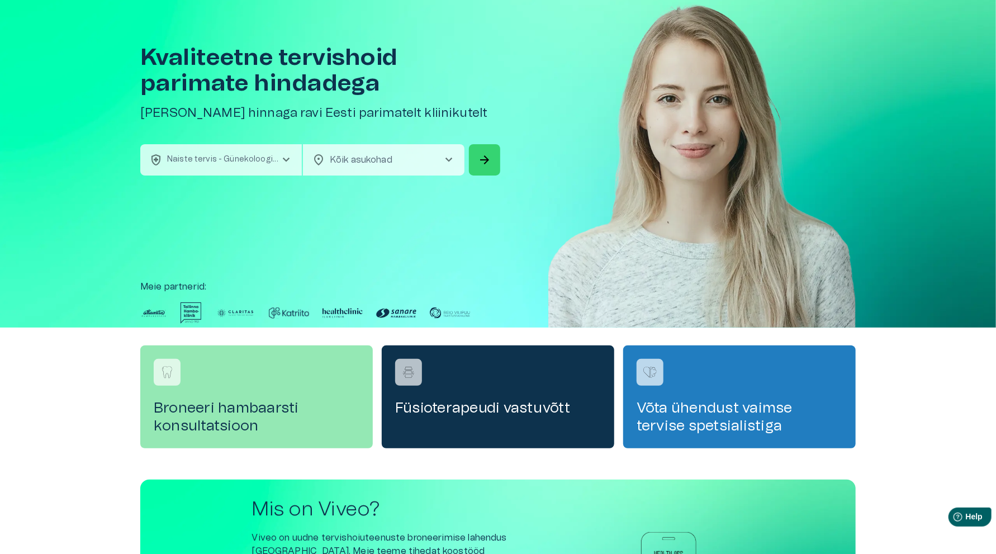
click at [482, 155] on span "arrow_forward" at bounding box center [484, 159] width 13 height 13
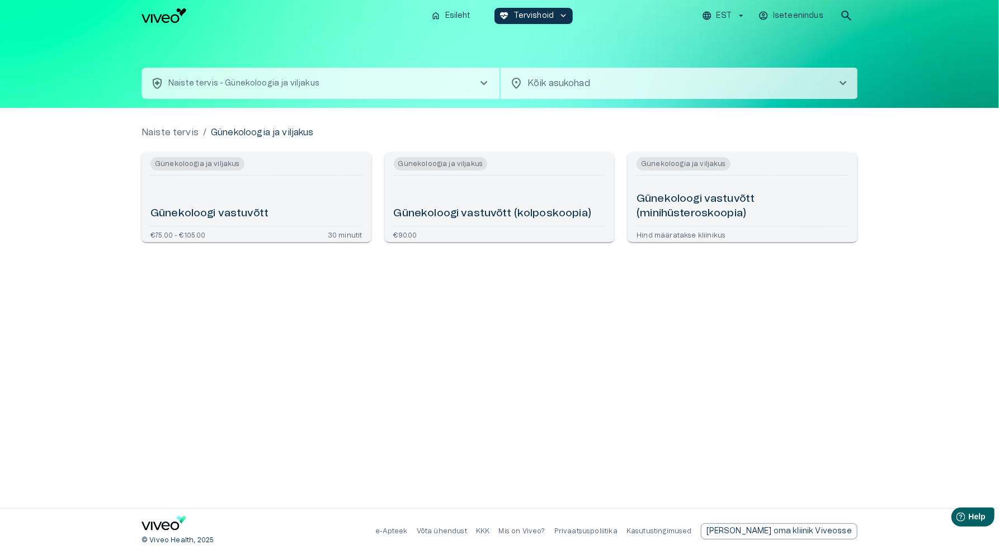
click at [218, 192] on div "Günekoloogi vastuvõtt" at bounding box center [256, 200] width 212 height 41
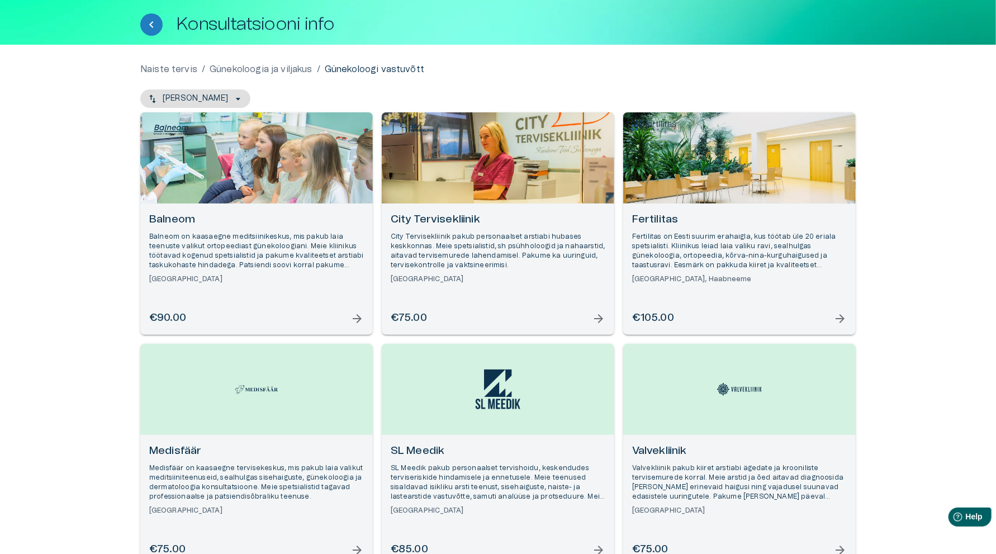
scroll to position [36, 0]
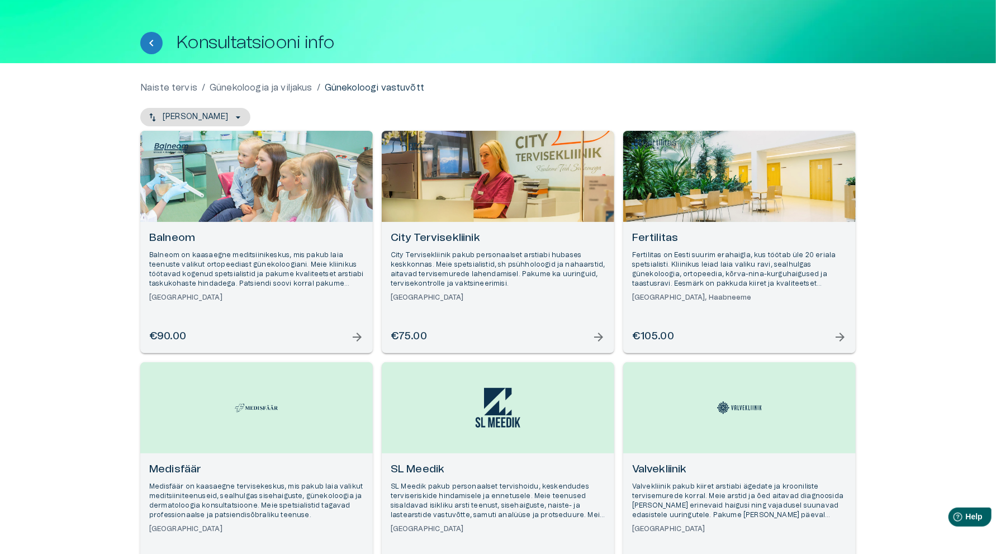
click at [734, 192] on div "Open selected supplier available booking dates" at bounding box center [739, 176] width 233 height 91
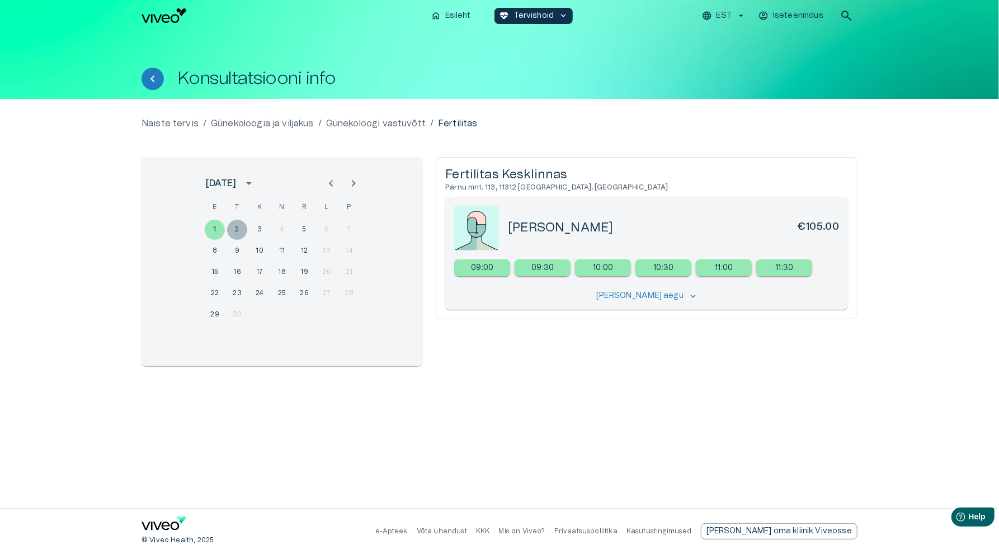
click at [237, 227] on button "2" at bounding box center [237, 230] width 20 height 20
